Goal: Task Accomplishment & Management: Use online tool/utility

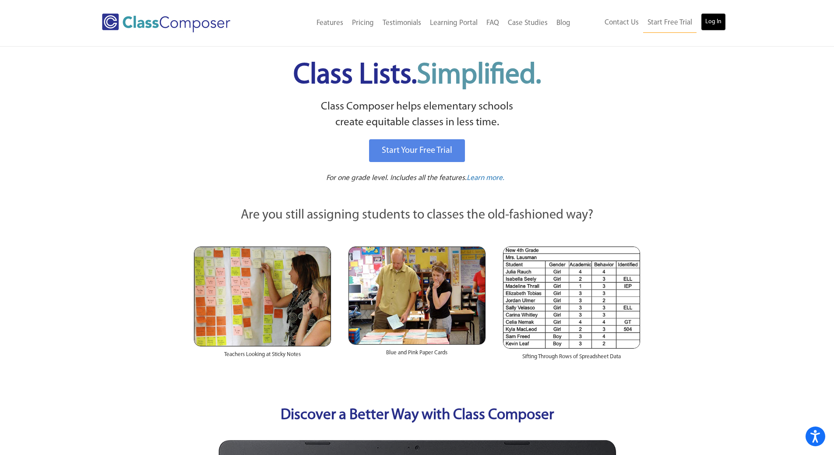
click at [708, 27] on link "Log In" at bounding box center [713, 22] width 25 height 18
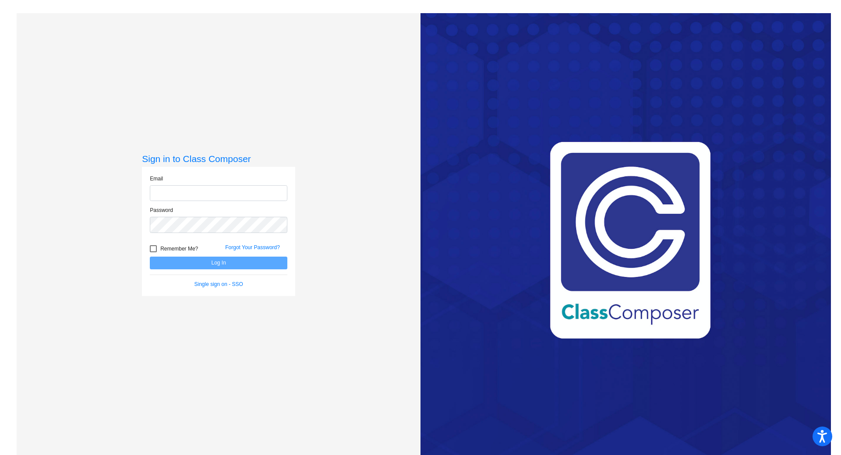
type input "[PERSON_NAME][EMAIL_ADDRESS][PERSON_NAME][DOMAIN_NAME]"
click at [226, 262] on button "Log In" at bounding box center [219, 263] width 138 height 13
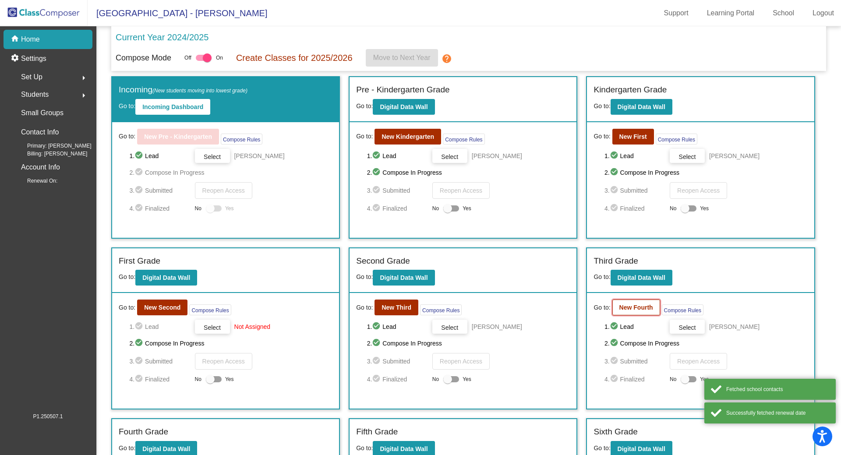
click at [642, 309] on b "New Fourth" at bounding box center [636, 307] width 34 height 7
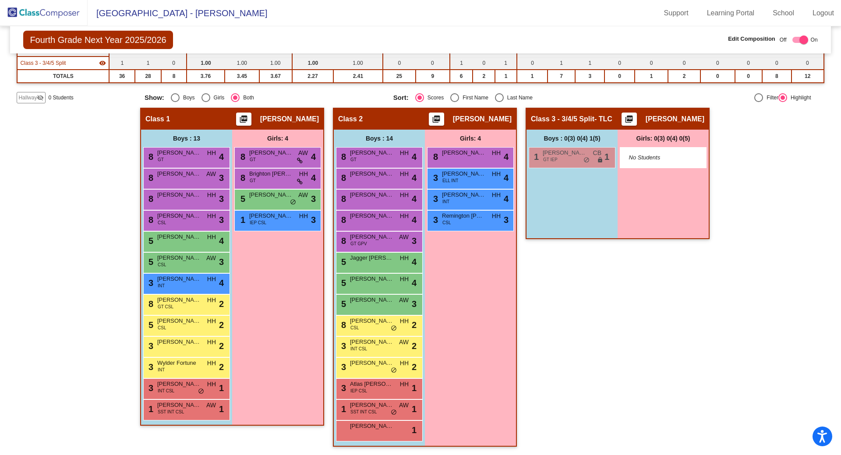
scroll to position [112, 0]
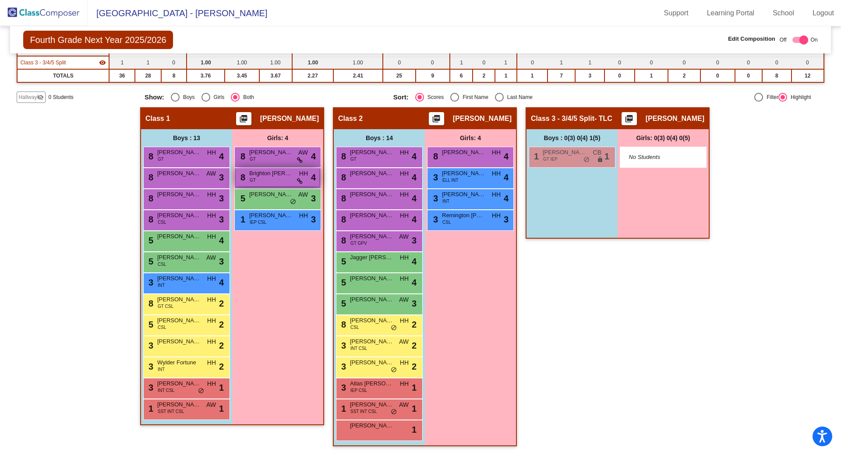
click at [280, 169] on span "Brighton [PERSON_NAME]" at bounding box center [271, 173] width 44 height 9
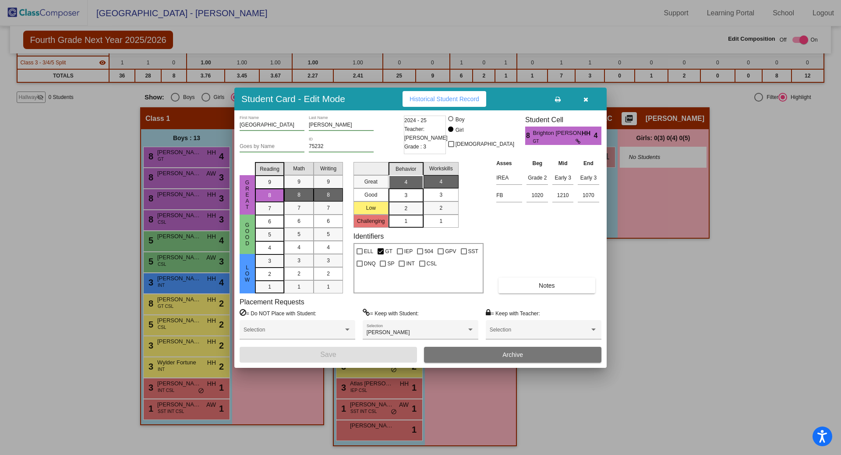
click at [590, 100] on button "button" at bounding box center [586, 99] width 28 height 16
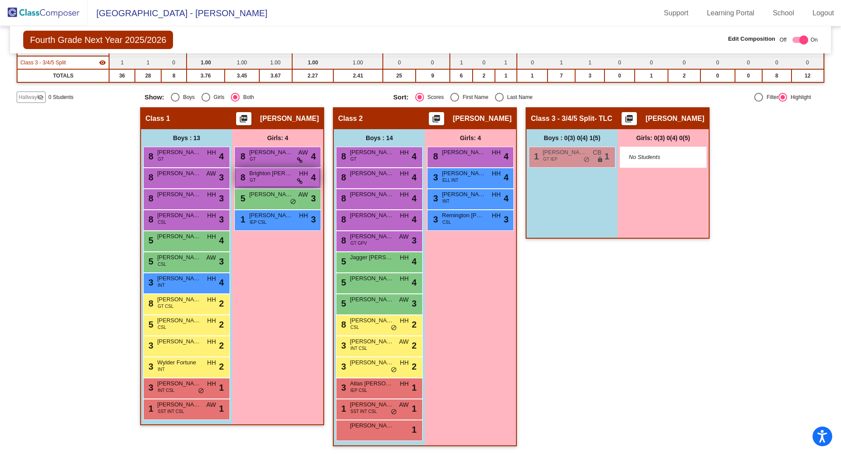
click at [291, 181] on div "8 Brighton [PERSON_NAME] HH lock do_not_disturb_alt 4" at bounding box center [278, 177] width 84 height 18
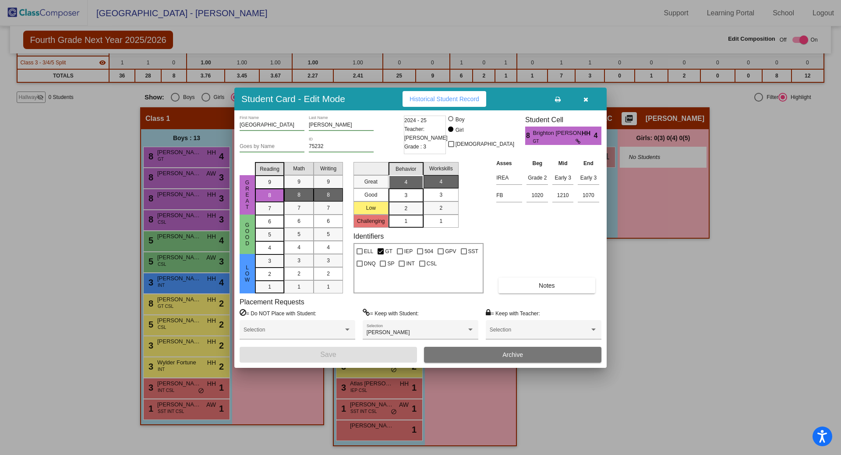
click at [588, 102] on icon "button" at bounding box center [585, 99] width 5 height 6
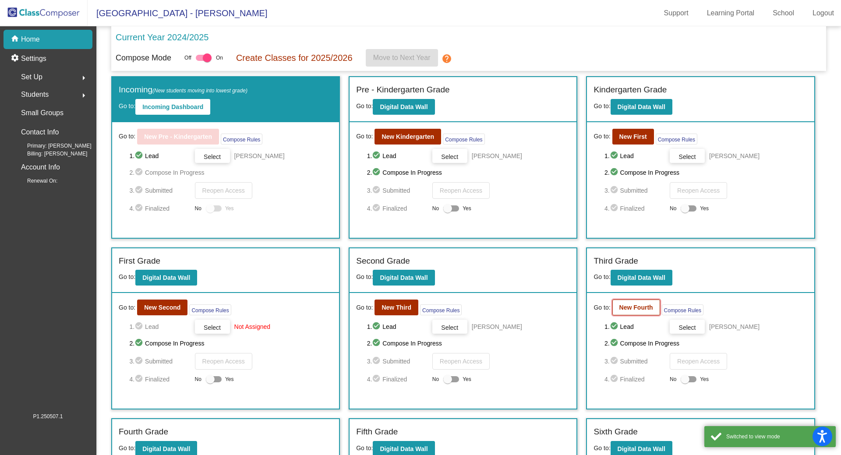
click at [626, 309] on b "New Fourth" at bounding box center [636, 307] width 34 height 7
click at [406, 305] on b "New Third" at bounding box center [396, 307] width 30 height 7
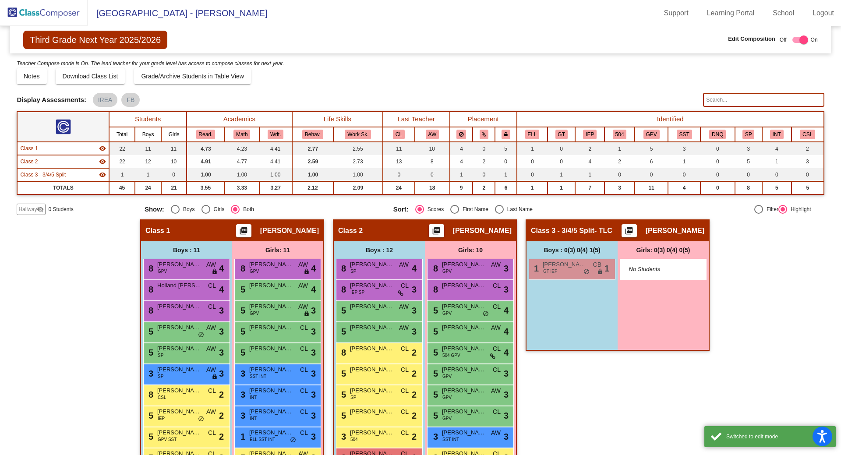
scroll to position [70, 0]
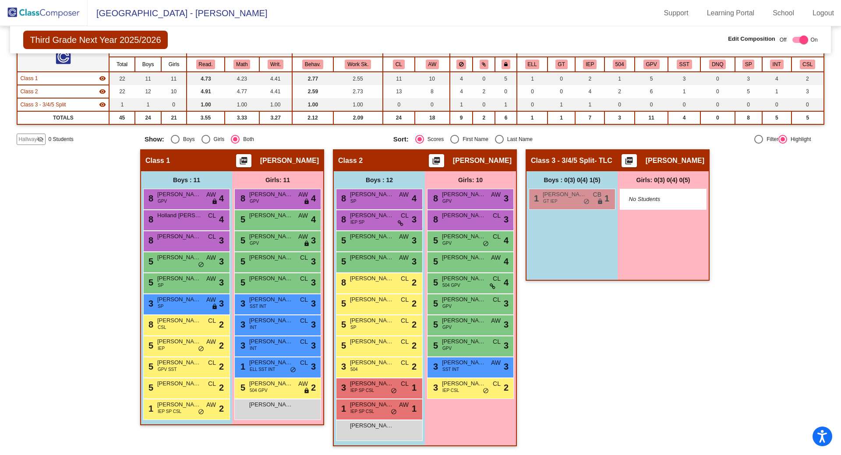
click at [500, 139] on div "Select an option" at bounding box center [499, 139] width 9 height 9
click at [499, 144] on input "Last Name" at bounding box center [499, 144] width 0 height 0
radio input "true"
